Goal: Check status: Check status

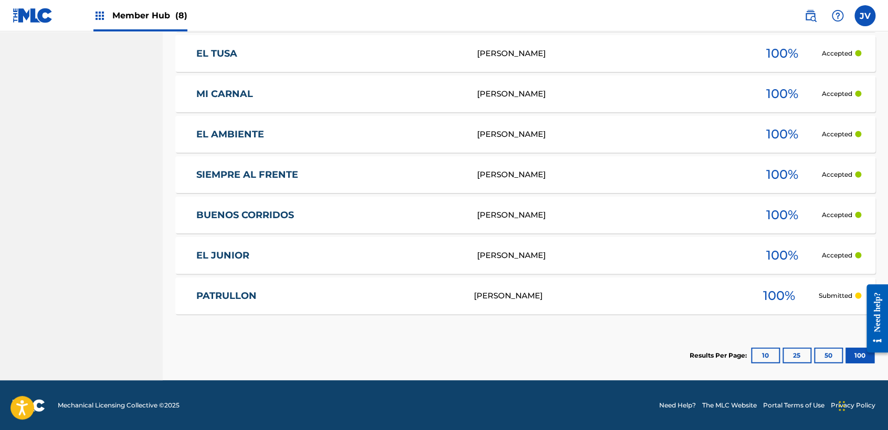
click at [142, 19] on span "Member Hub (8)" at bounding box center [149, 15] width 75 height 12
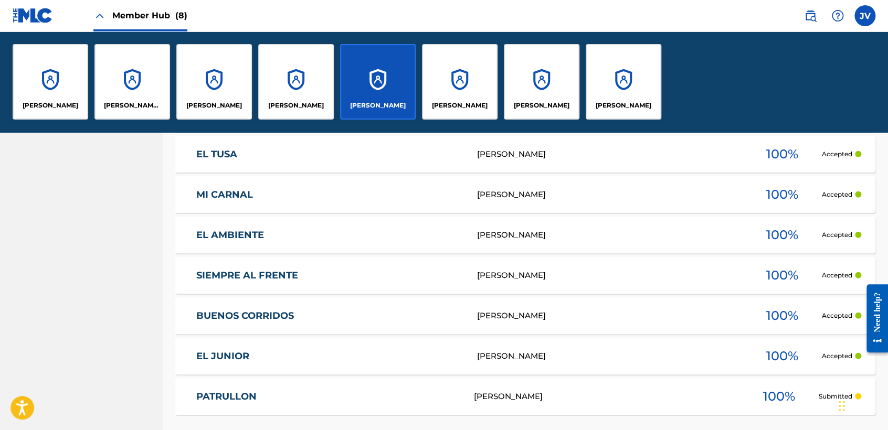
scroll to position [1259, 0]
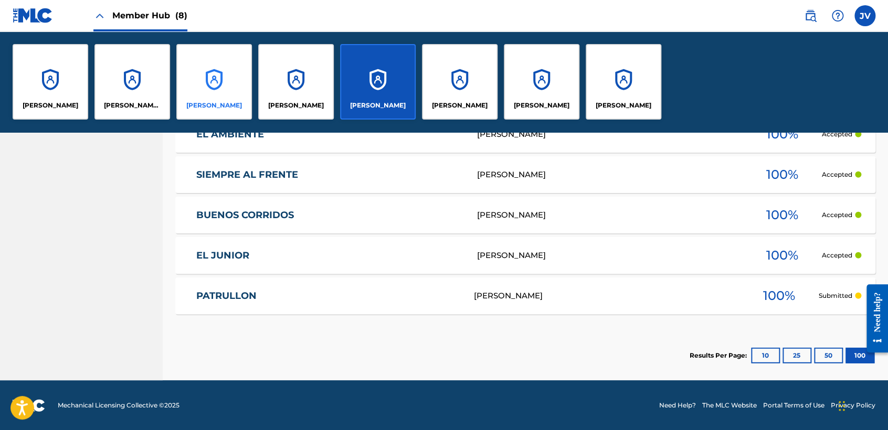
click at [231, 67] on div "[PERSON_NAME]" at bounding box center [214, 82] width 76 height 76
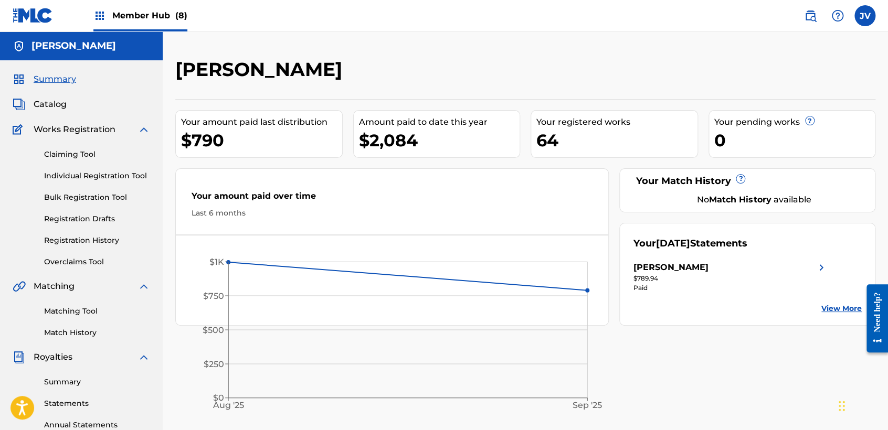
click at [154, 240] on div "Summary Catalog Works Registration Claiming Tool Individual Registration Tool B…" at bounding box center [81, 330] width 163 height 540
click at [172, 28] on div "Member Hub (8)" at bounding box center [140, 15] width 94 height 31
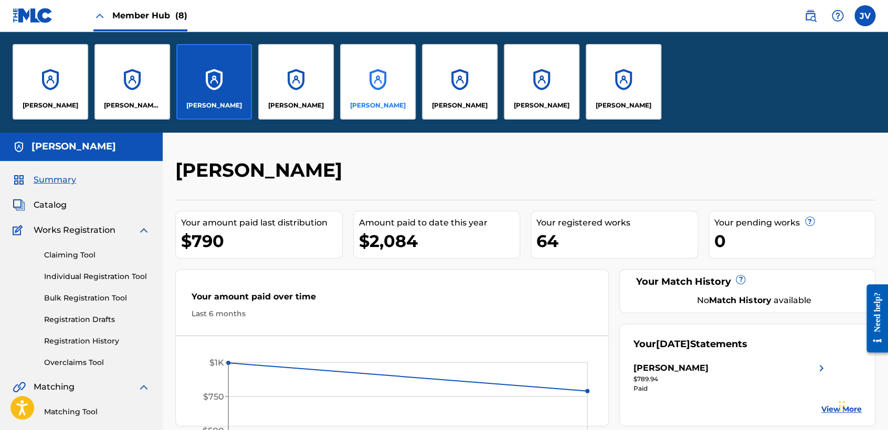
click at [390, 86] on div "[PERSON_NAME]" at bounding box center [378, 82] width 76 height 76
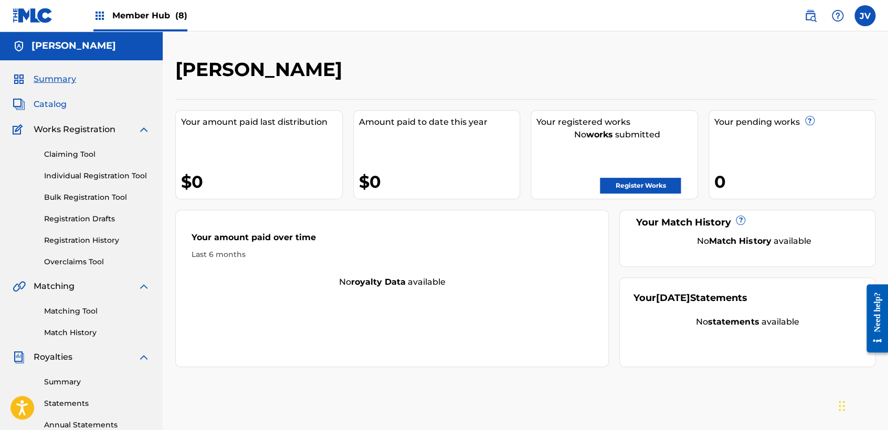
click at [54, 105] on span "Catalog" at bounding box center [50, 104] width 33 height 13
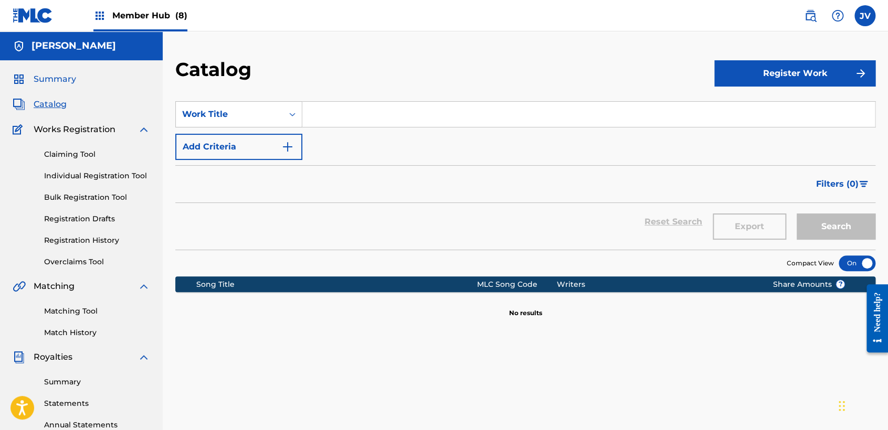
click at [60, 78] on span "Summary" at bounding box center [55, 79] width 42 height 13
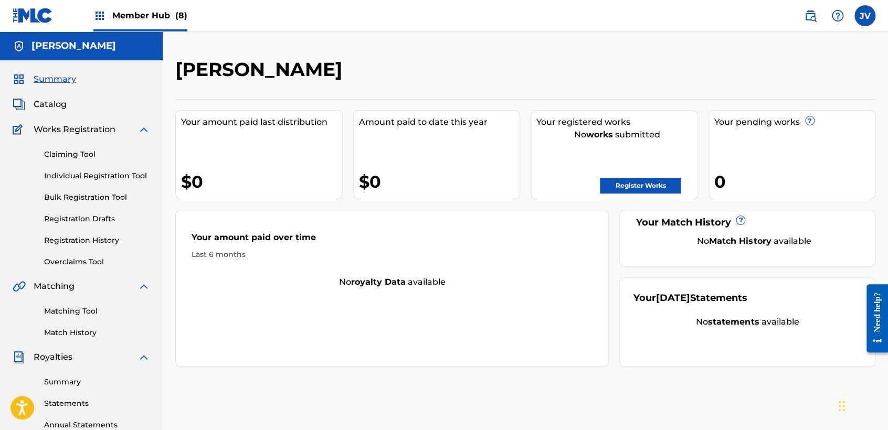
click at [137, 12] on span "Member Hub (8)" at bounding box center [149, 15] width 75 height 12
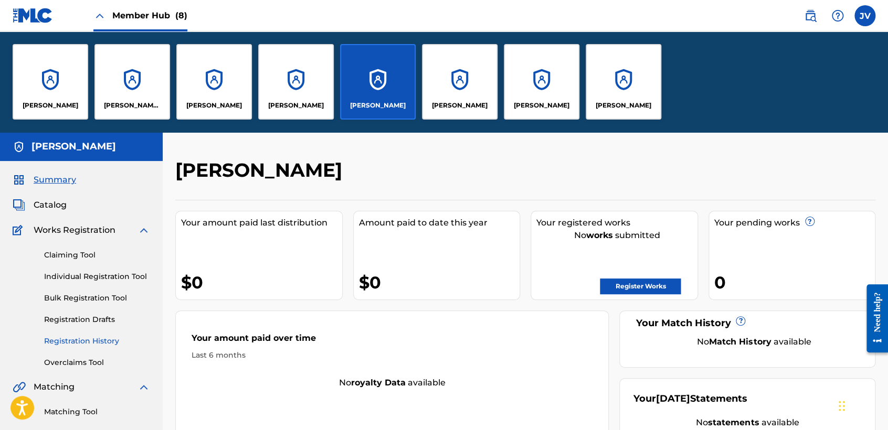
click at [66, 342] on link "Registration History" at bounding box center [97, 341] width 106 height 11
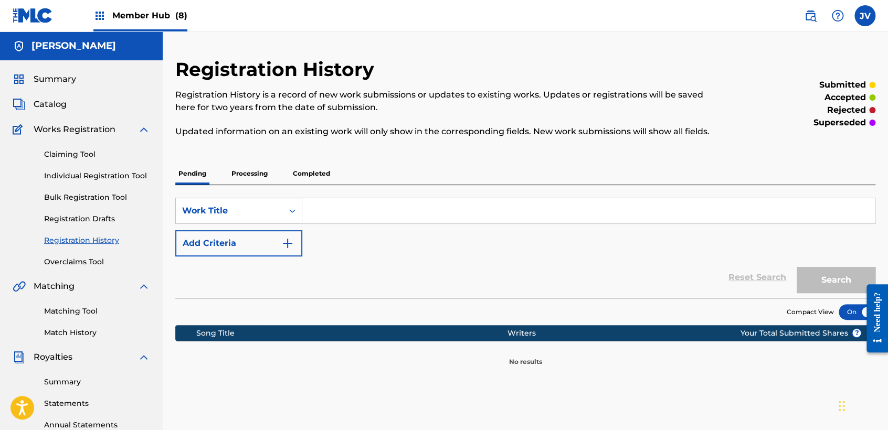
click at [242, 175] on p "Processing" at bounding box center [249, 174] width 42 height 22
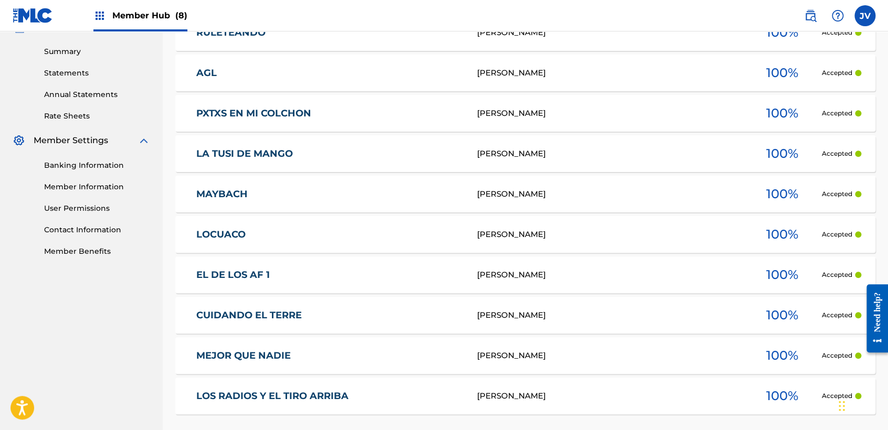
scroll to position [373, 0]
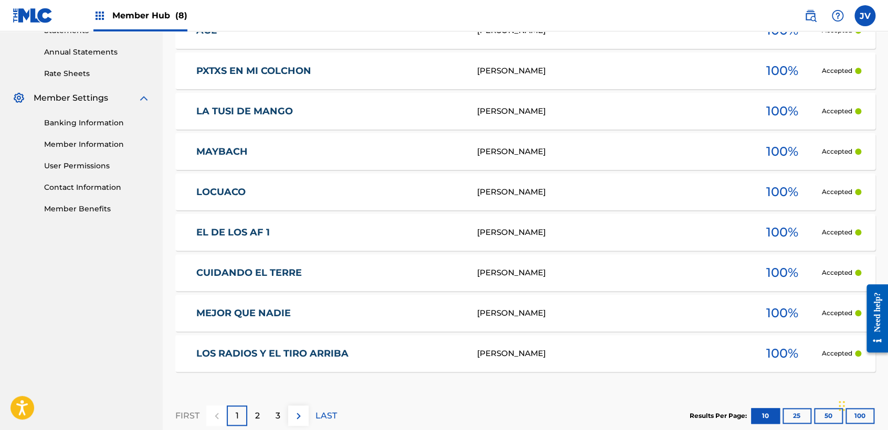
click at [458, 230] on link "EL DE LOS AF 1" at bounding box center [329, 233] width 266 height 12
